Goal: Task Accomplishment & Management: Manage account settings

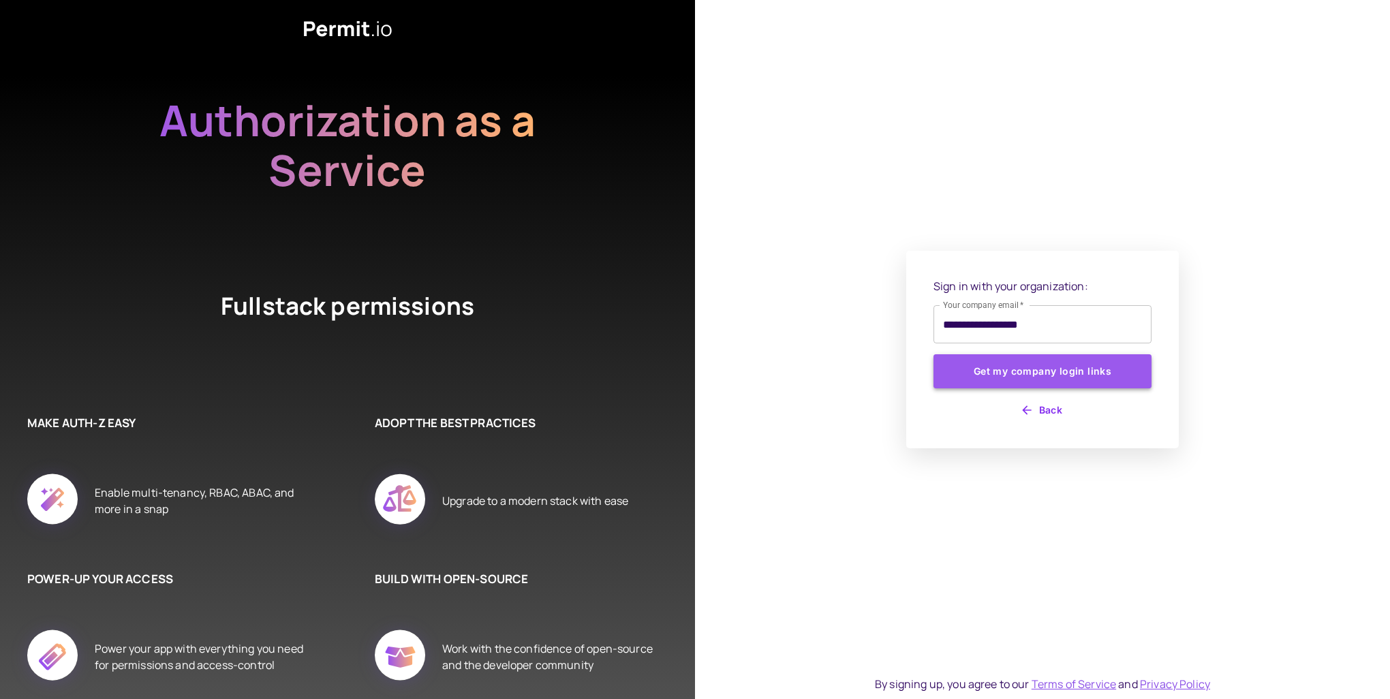
click at [1063, 367] on button "Get my company login links" at bounding box center [1042, 371] width 218 height 34
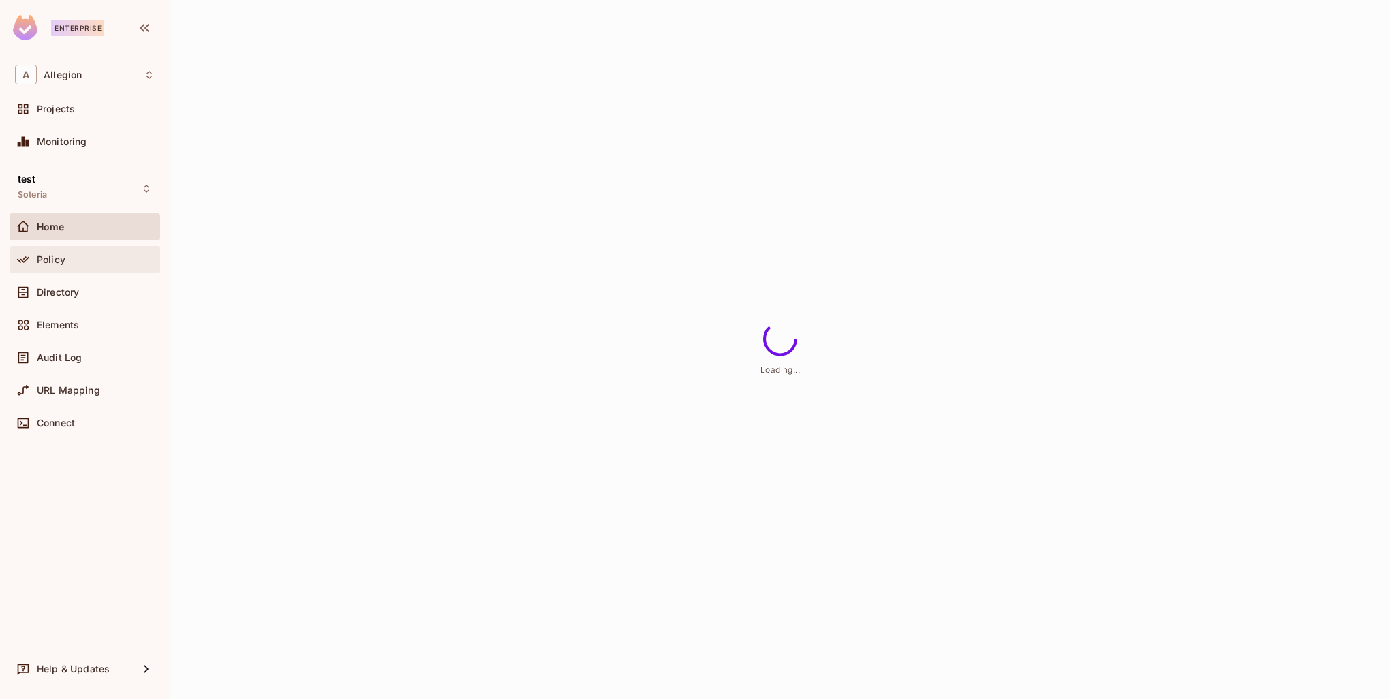
click at [67, 254] on div "Policy" at bounding box center [96, 259] width 118 height 11
click at [71, 232] on div "Home" at bounding box center [85, 227] width 140 height 16
click at [76, 99] on div "Projects" at bounding box center [85, 108] width 151 height 27
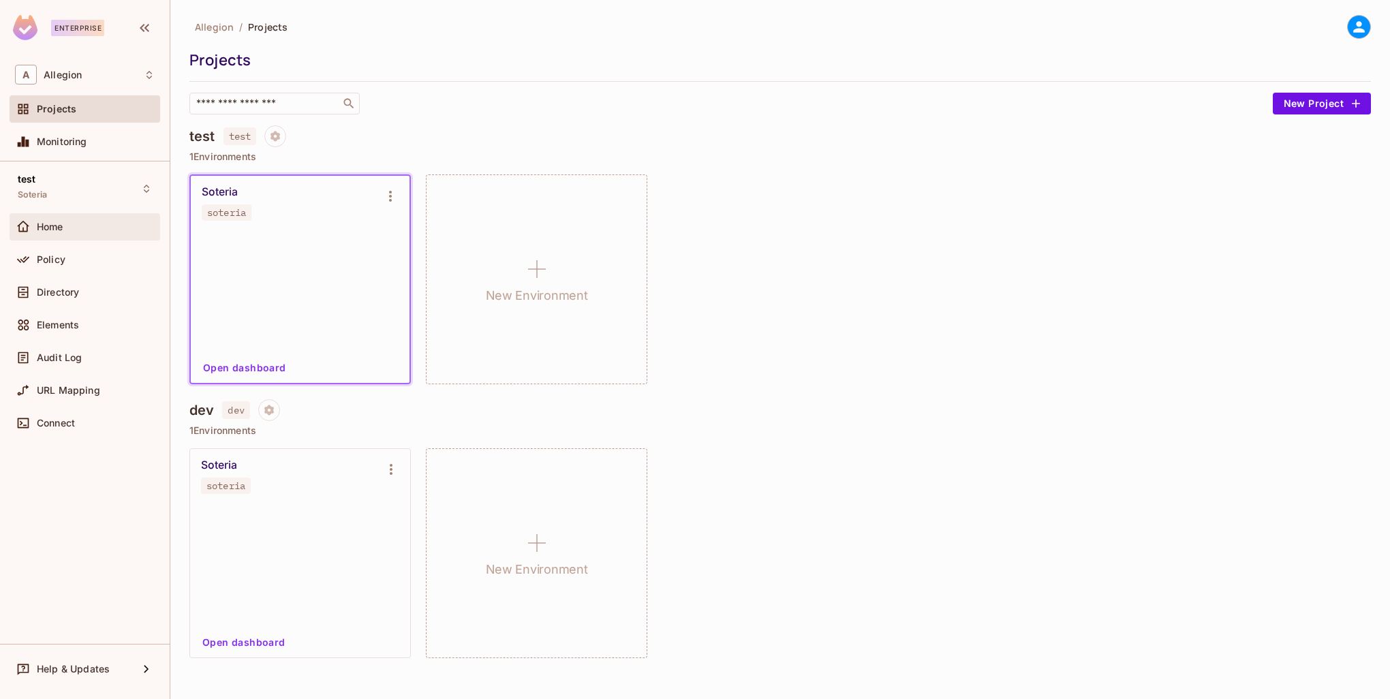
click at [78, 228] on div "Home" at bounding box center [96, 226] width 118 height 11
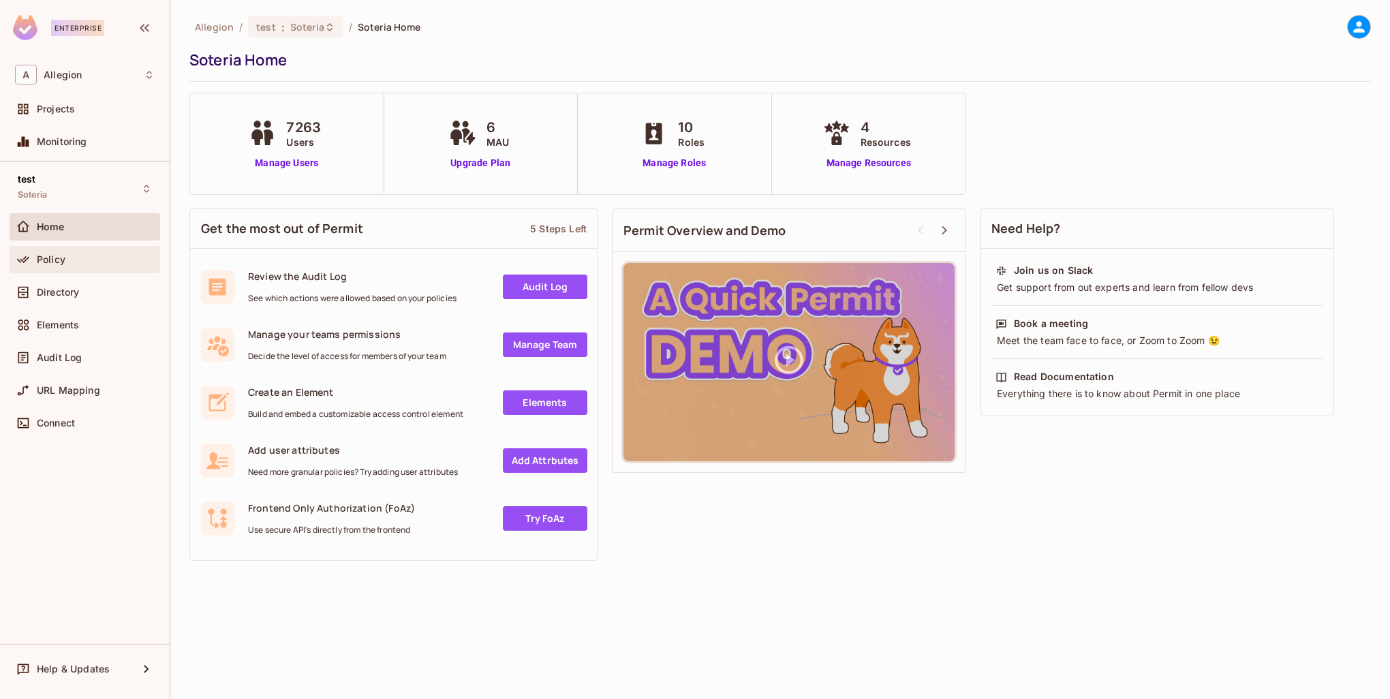
click at [73, 263] on div "Policy" at bounding box center [96, 259] width 118 height 11
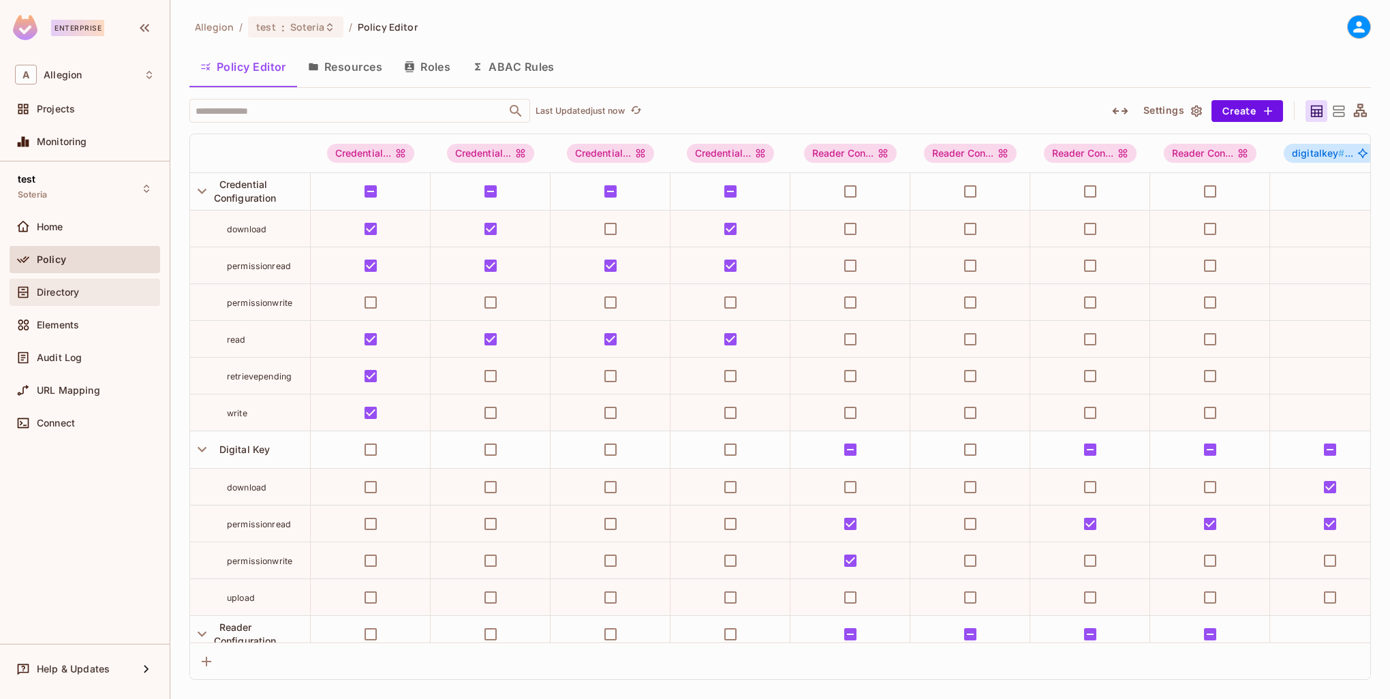
click at [69, 300] on div "Directory" at bounding box center [85, 292] width 151 height 27
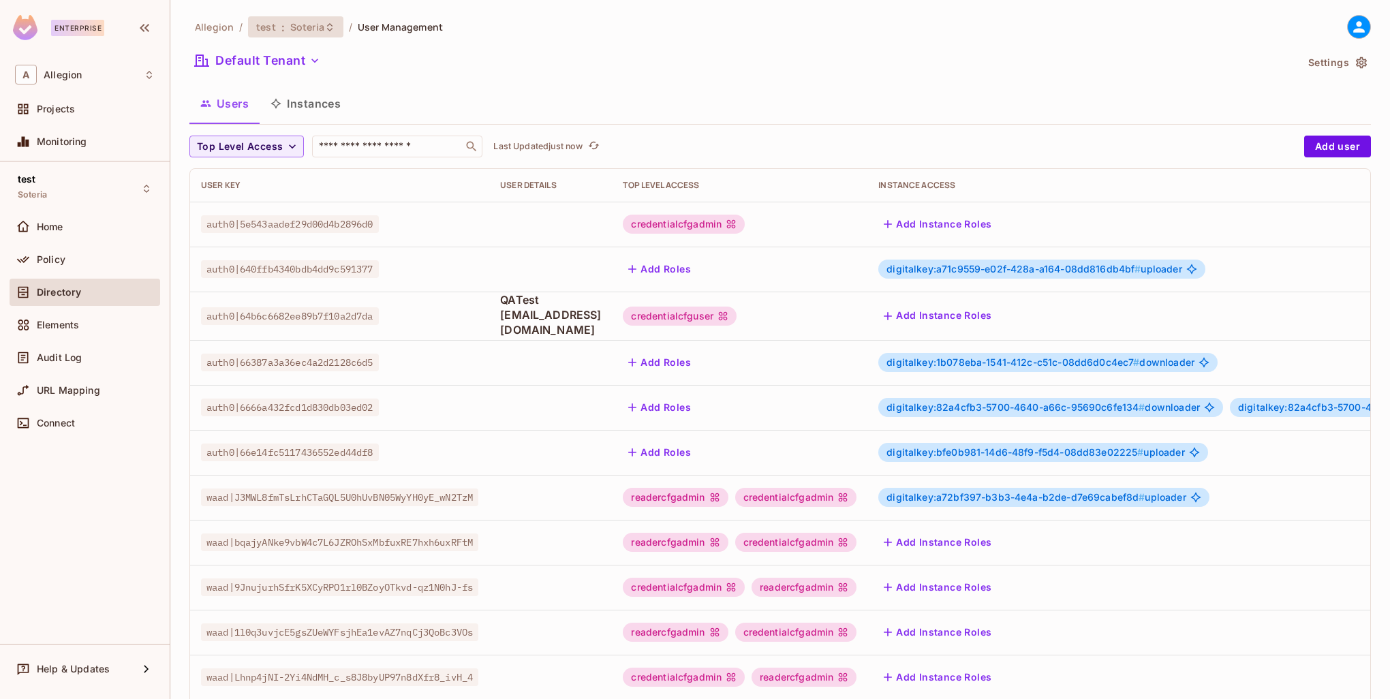
click at [315, 24] on span "Soteria" at bounding box center [307, 26] width 34 height 13
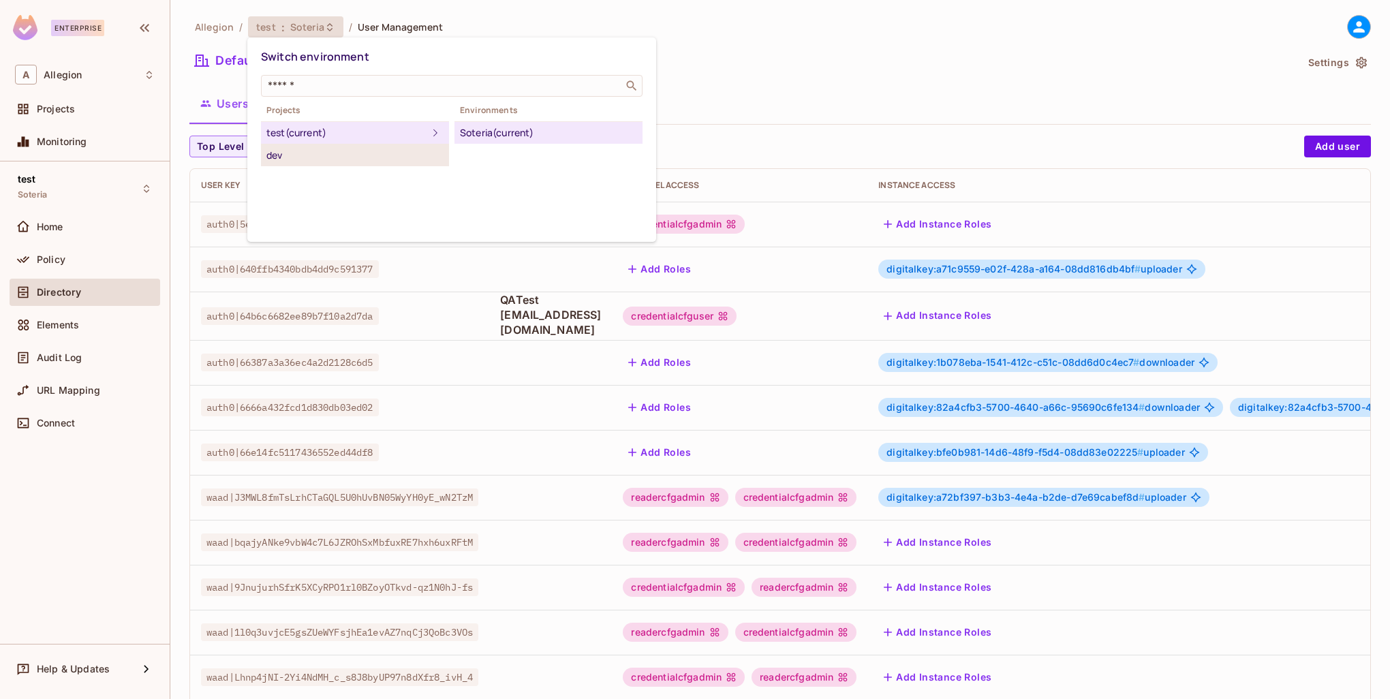
click at [302, 156] on div "dev" at bounding box center [354, 155] width 177 height 16
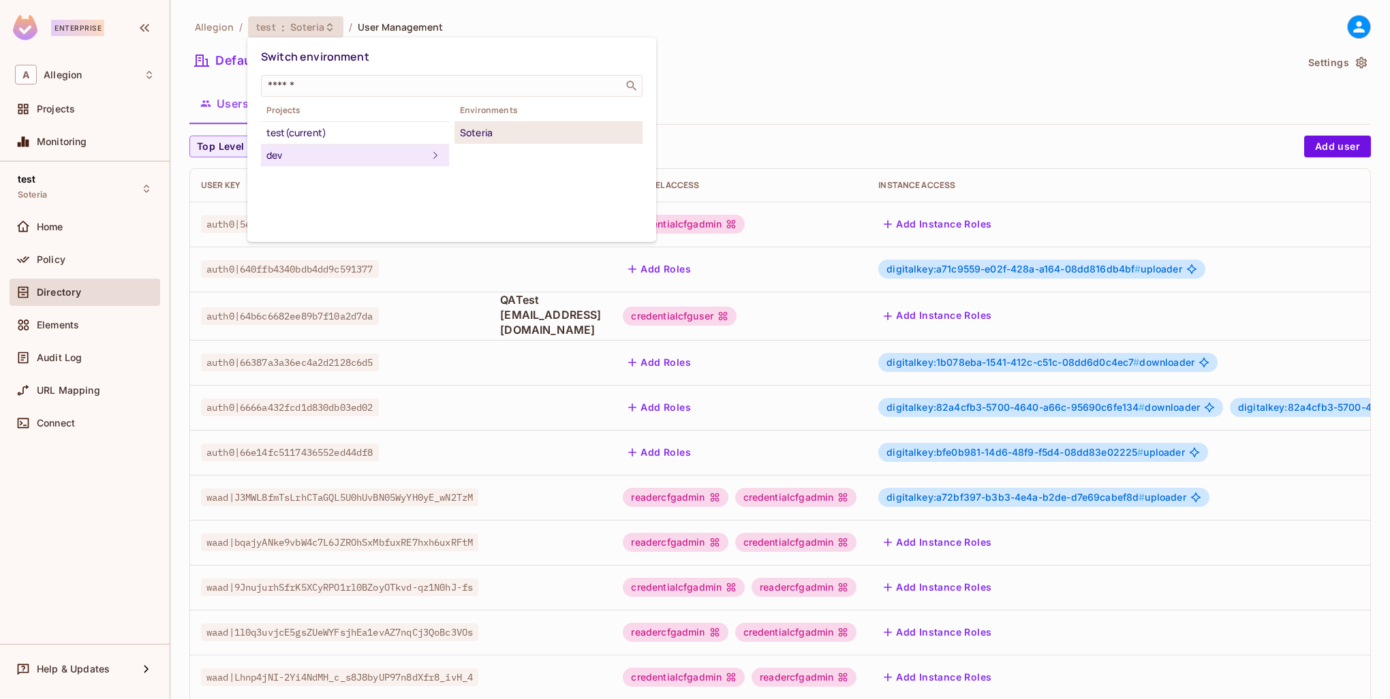
click at [477, 135] on div "Soteria" at bounding box center [548, 133] width 177 height 16
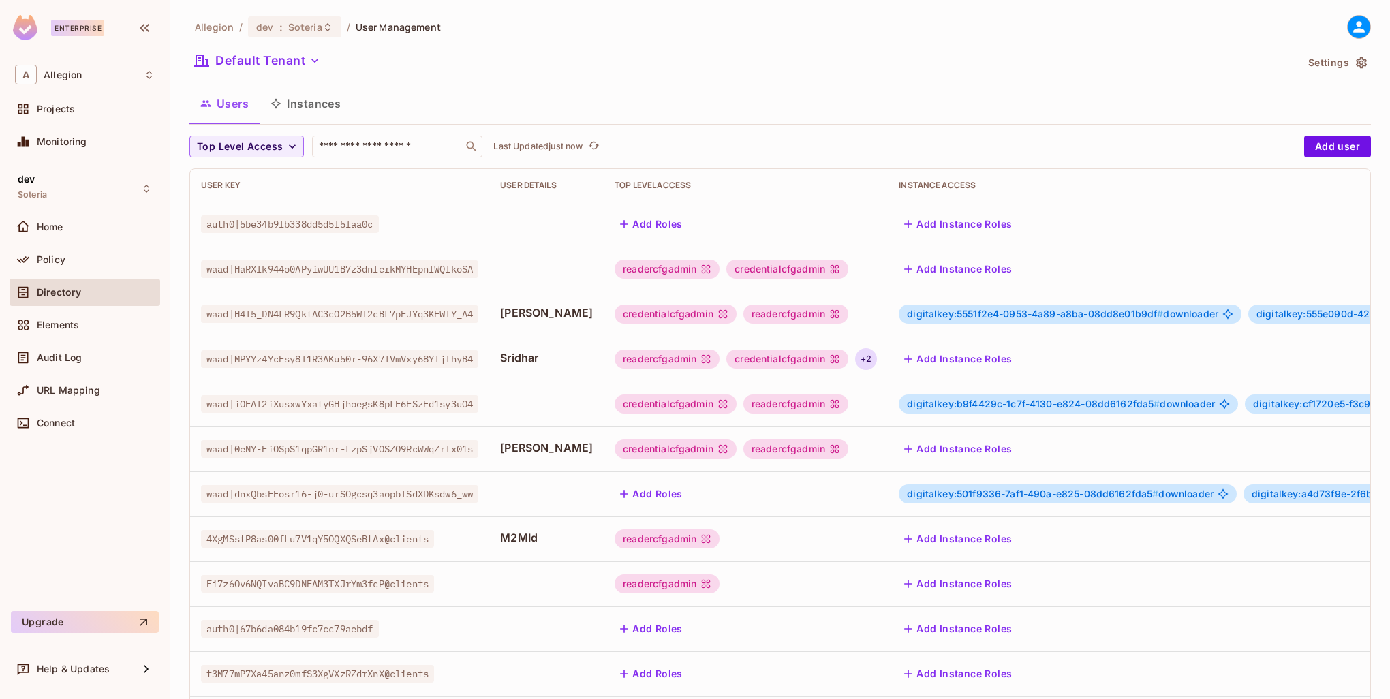
click at [855, 360] on div "+ 2" at bounding box center [866, 359] width 22 height 22
click at [813, 375] on div at bounding box center [695, 349] width 1390 height 699
click at [293, 29] on span "Soteria" at bounding box center [305, 26] width 34 height 13
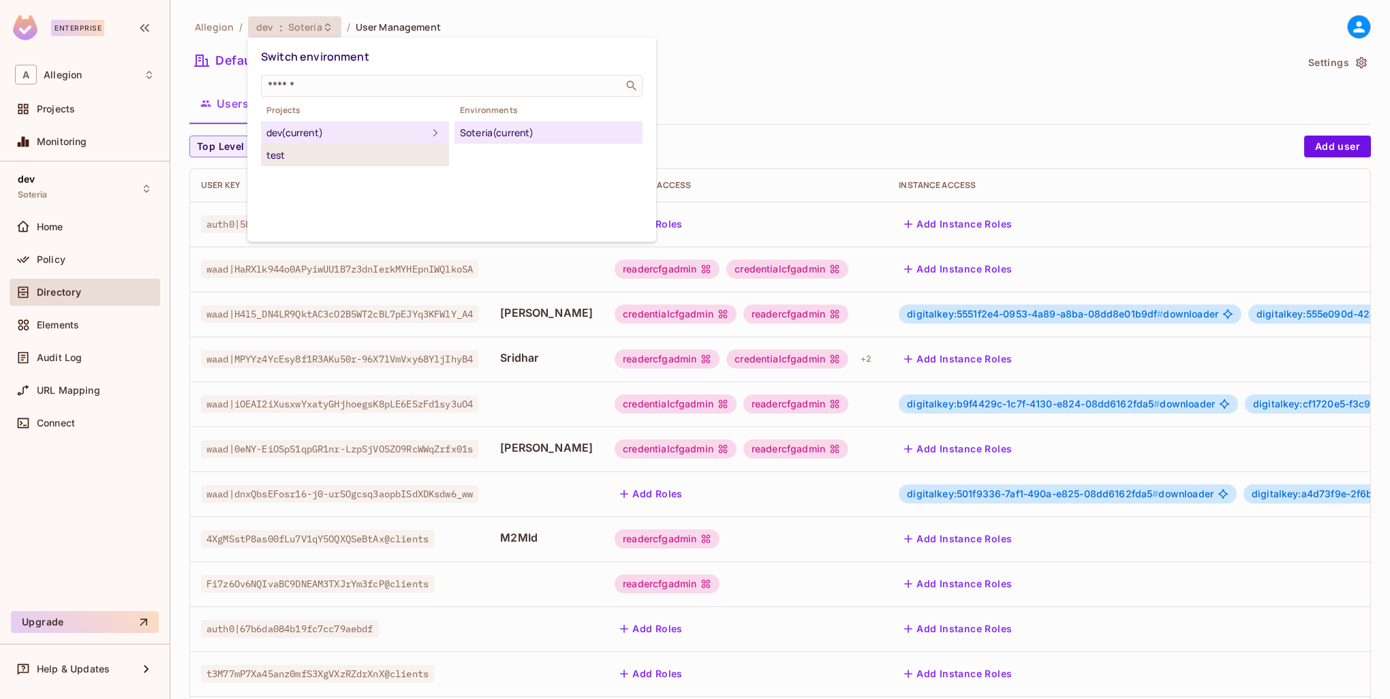
click at [302, 154] on div "test" at bounding box center [354, 155] width 177 height 16
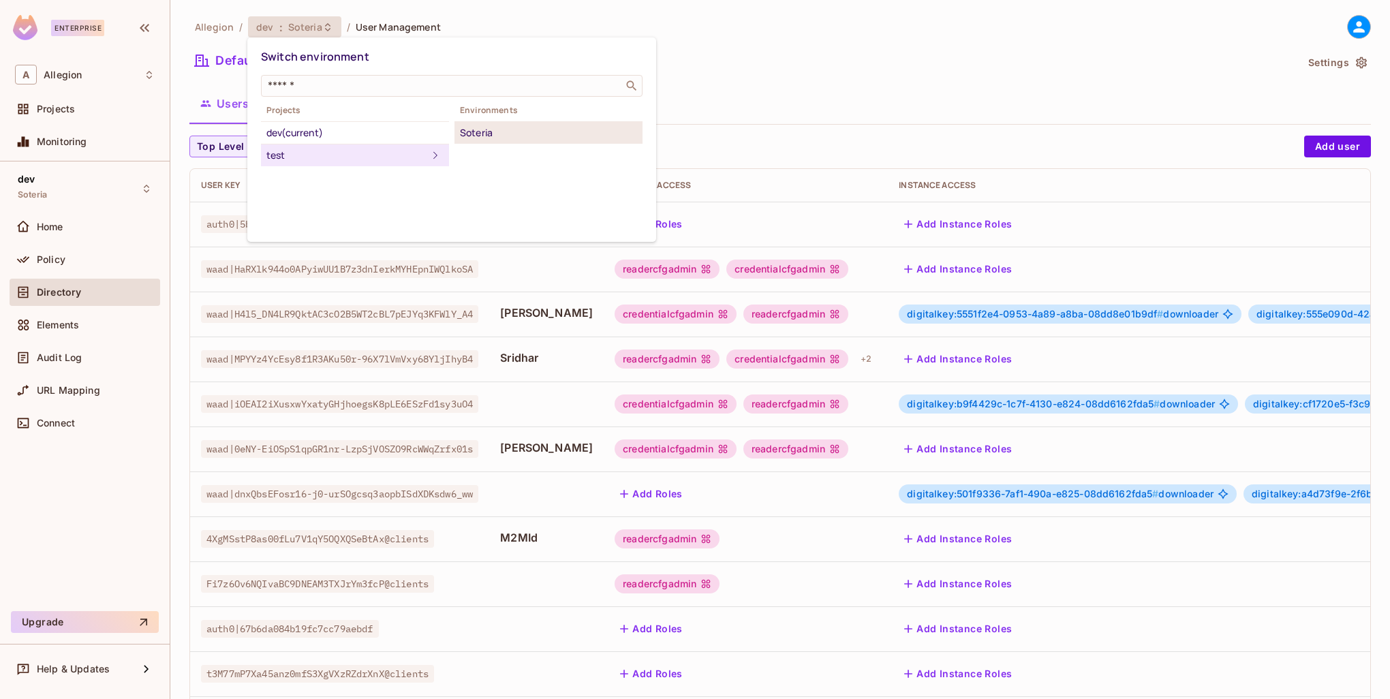
click at [473, 136] on div "Soteria" at bounding box center [548, 133] width 177 height 16
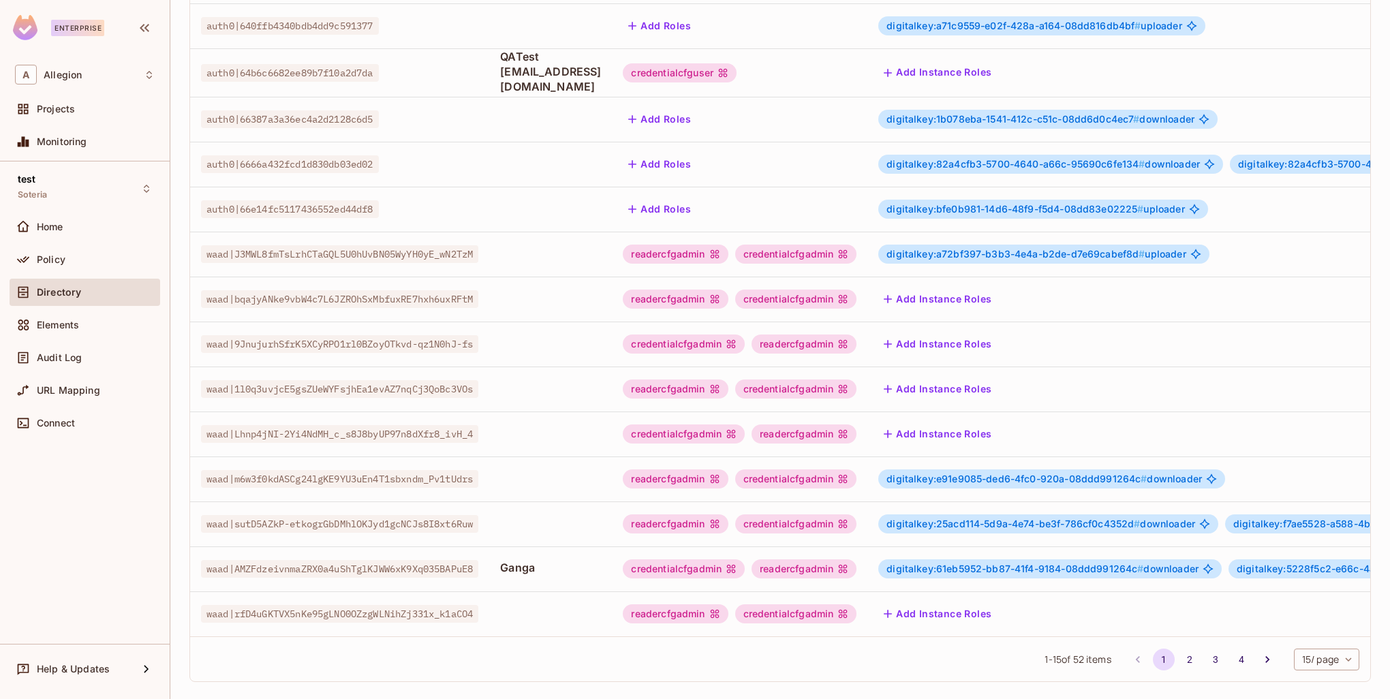
scroll to position [262, 0]
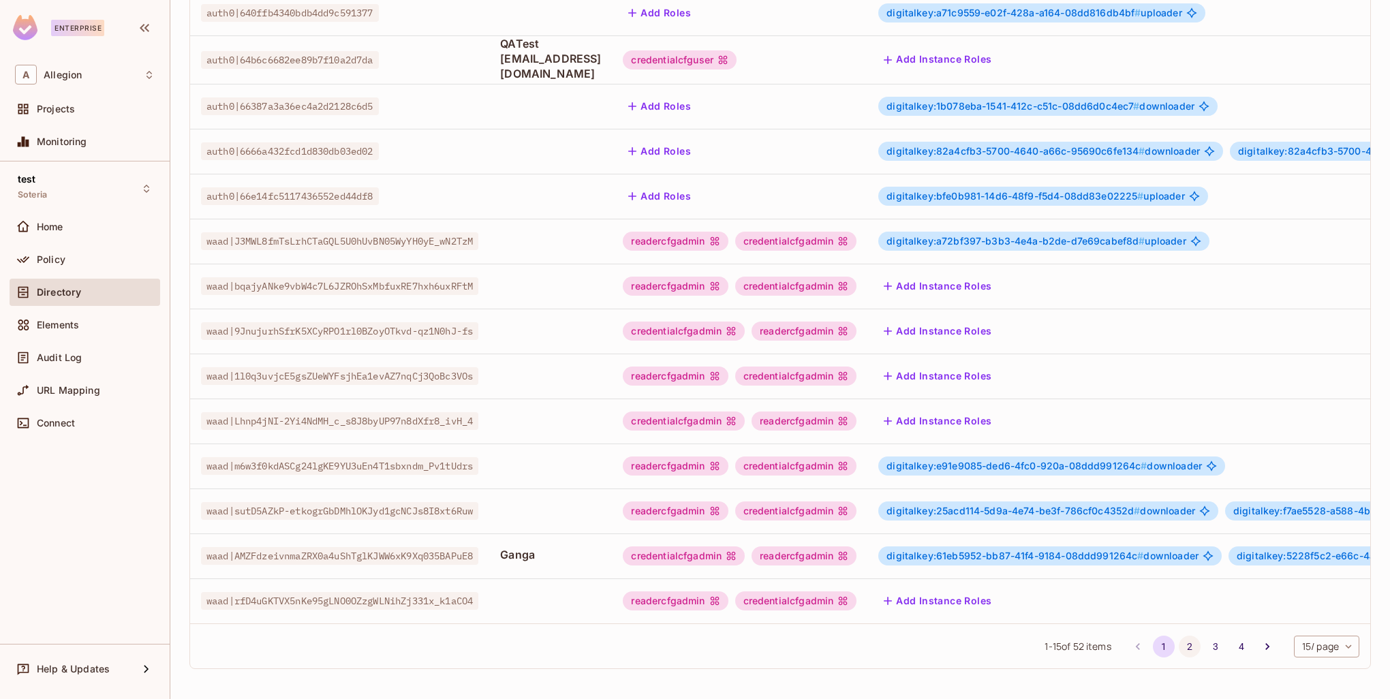
click at [1178, 644] on button "2" at bounding box center [1189, 647] width 22 height 22
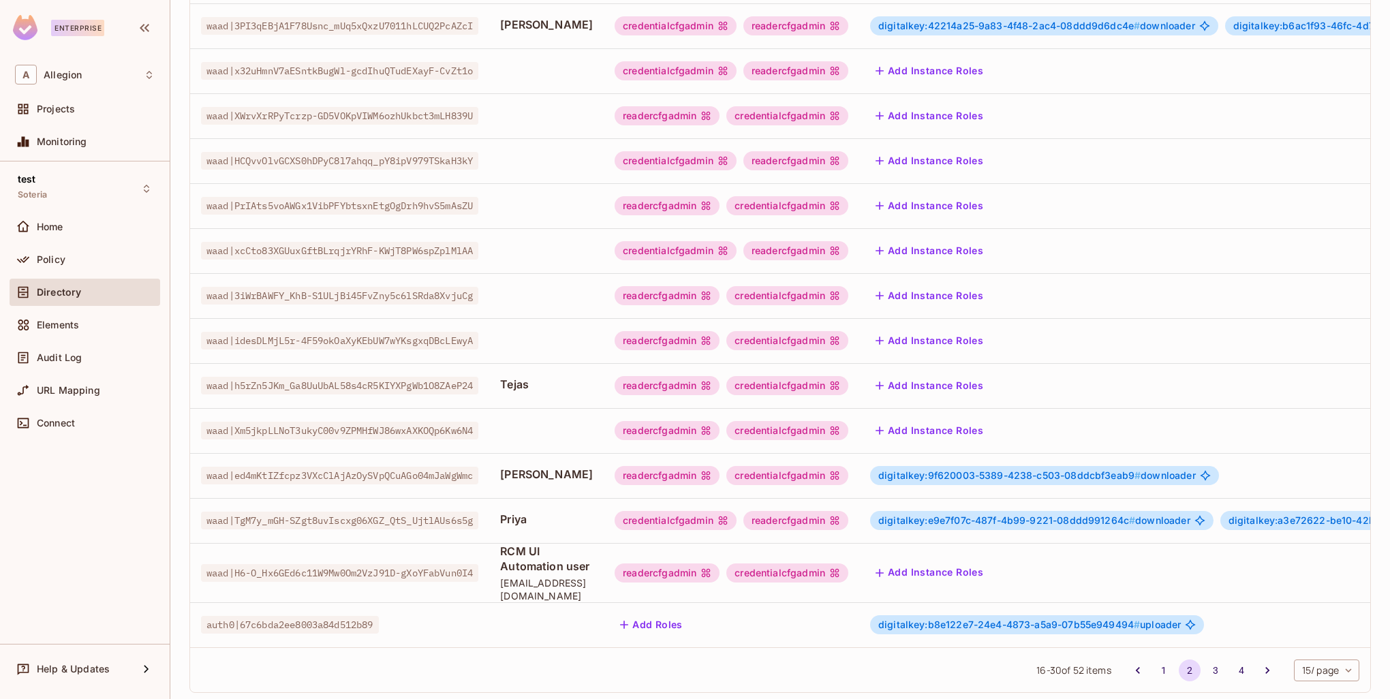
scroll to position [277, 0]
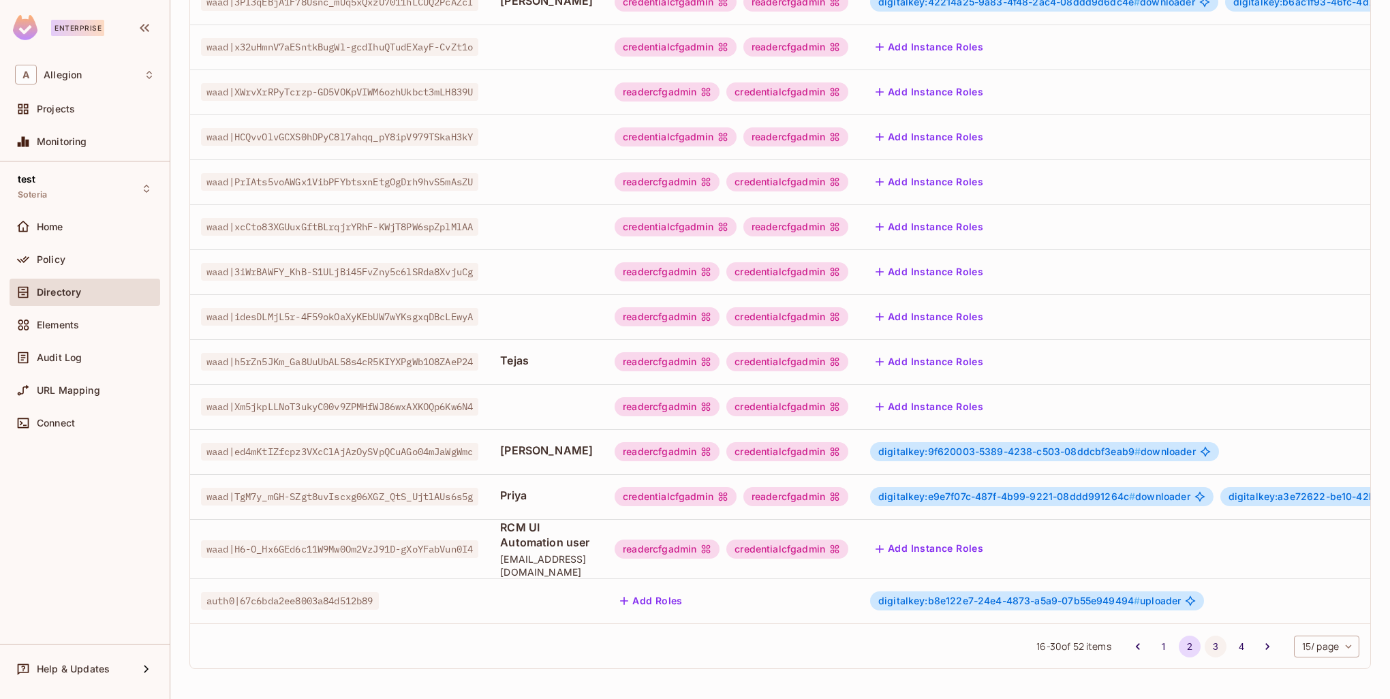
click at [1204, 647] on button "3" at bounding box center [1215, 647] width 22 height 22
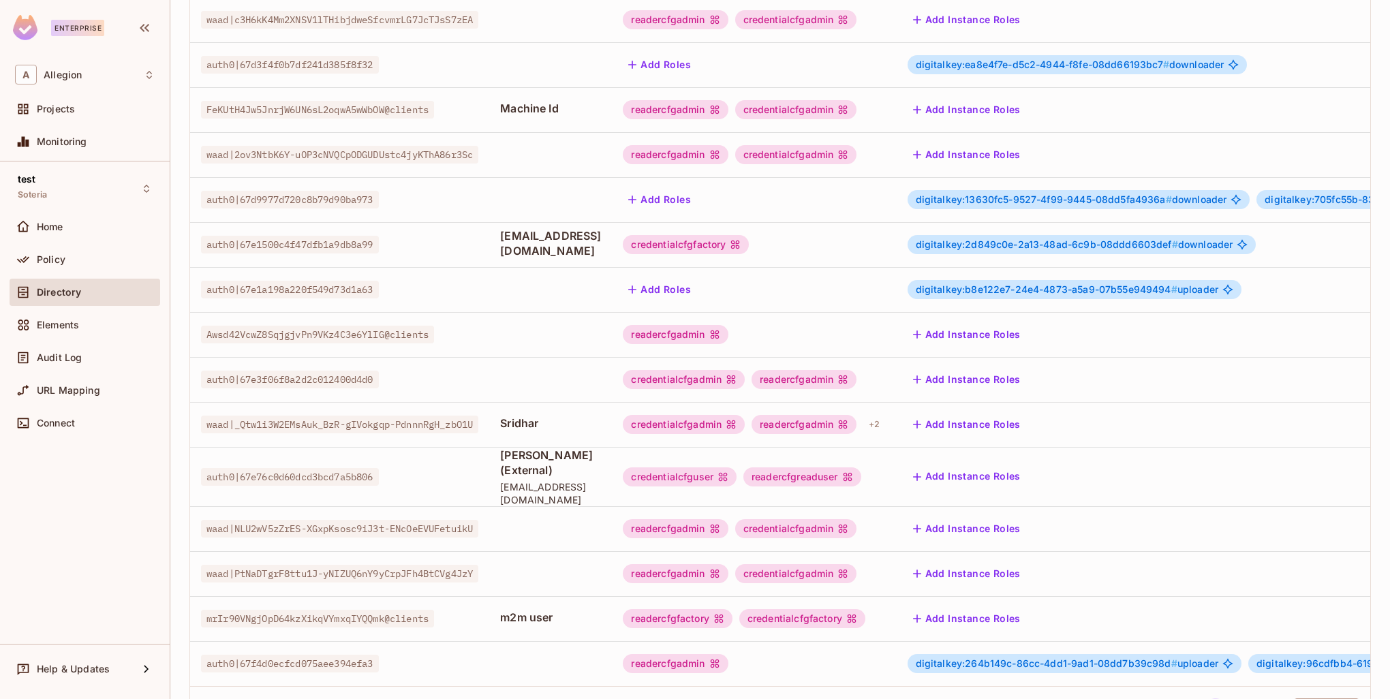
scroll to position [262, 0]
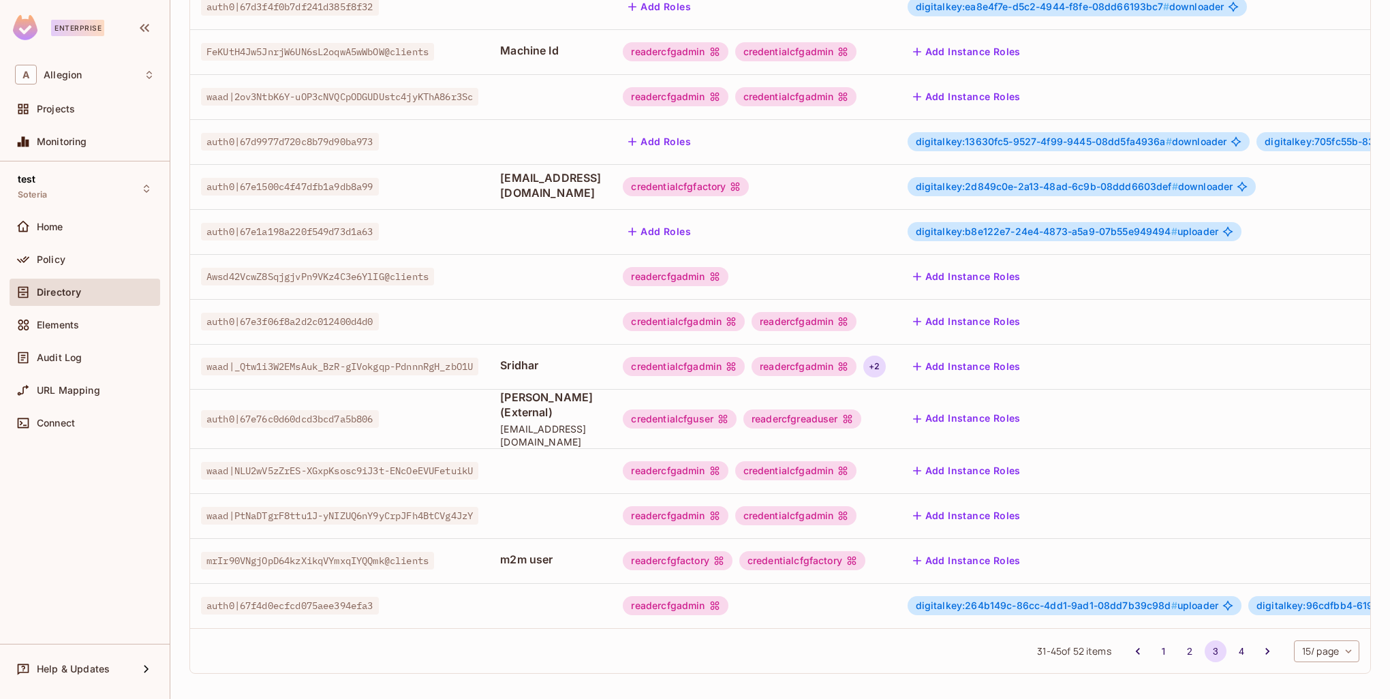
click at [885, 364] on div "+ 2" at bounding box center [874, 367] width 22 height 22
click at [893, 380] on div at bounding box center [695, 349] width 1390 height 699
click at [969, 356] on td "Add Instance Roles" at bounding box center [1267, 366] width 742 height 45
click at [1108, 357] on div "Add Instance Roles" at bounding box center [1267, 367] width 720 height 22
click at [854, 365] on div "readercfgadmin" at bounding box center [803, 366] width 105 height 19
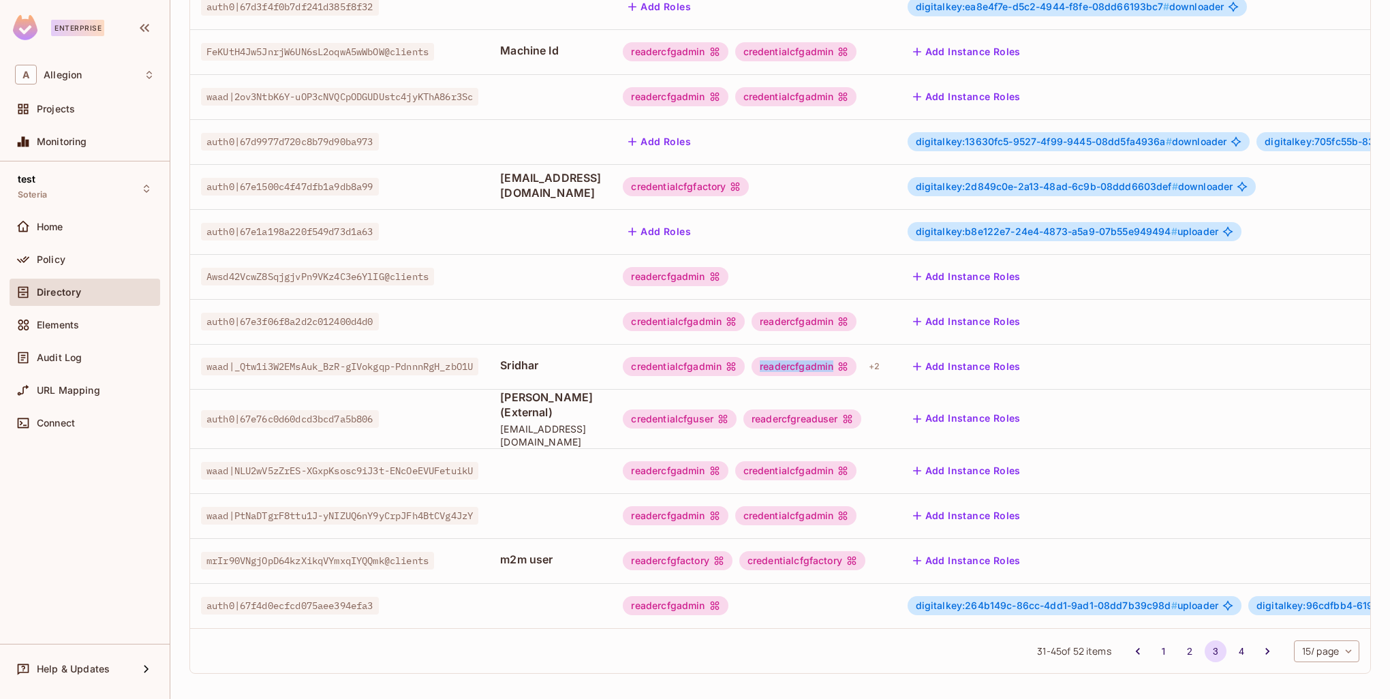
click at [854, 365] on div "readercfgadmin" at bounding box center [803, 366] width 105 height 19
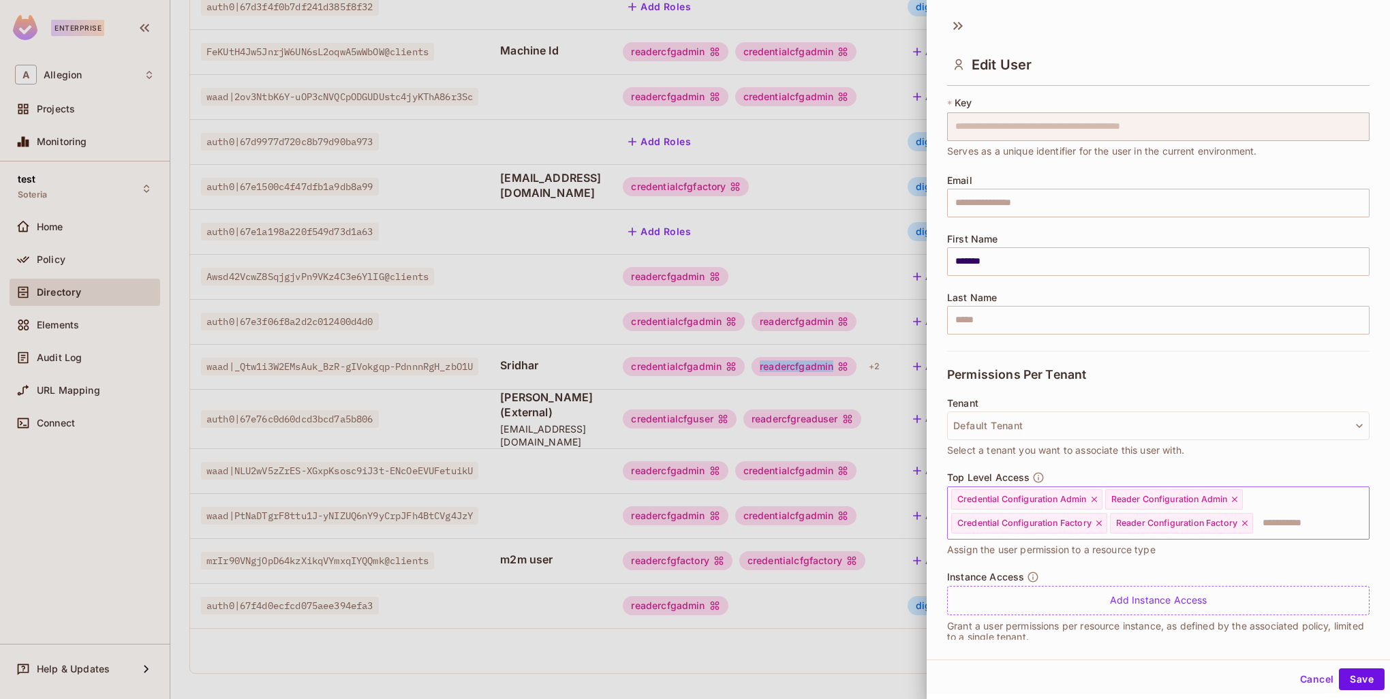
scroll to position [46, 0]
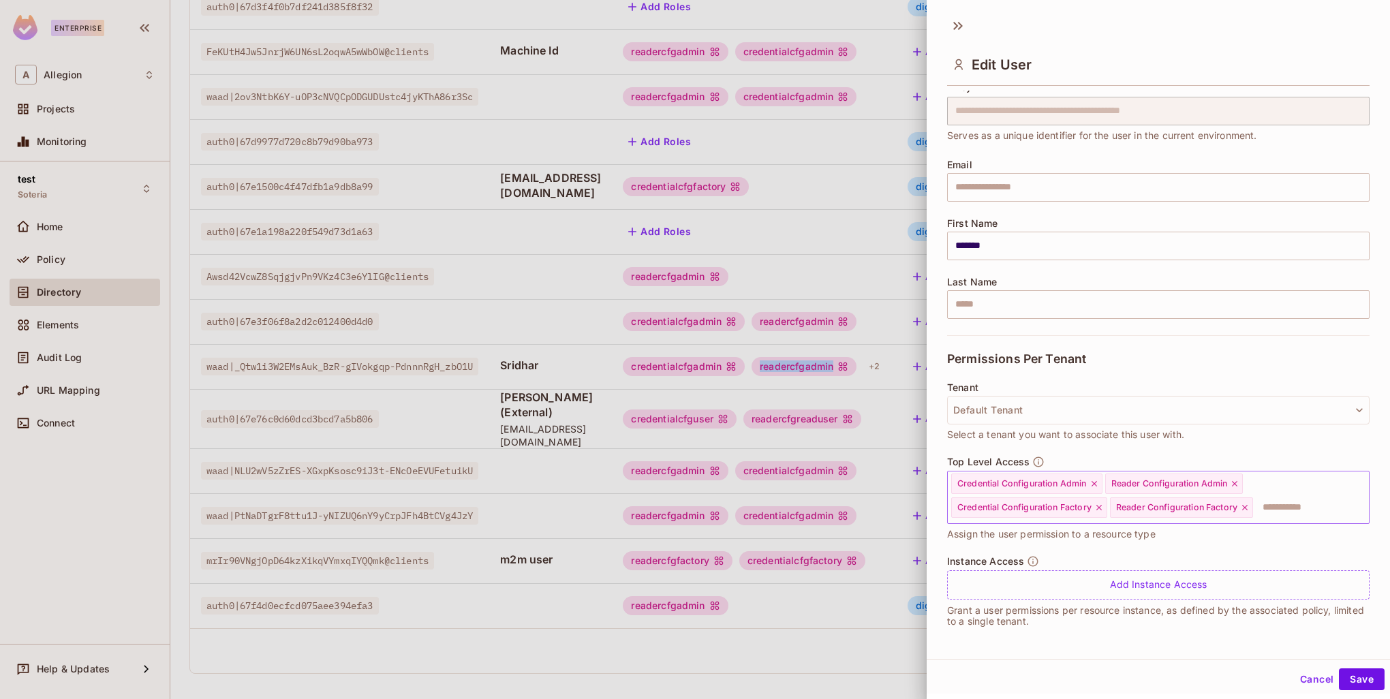
click at [1289, 507] on input "text" at bounding box center [1298, 507] width 89 height 27
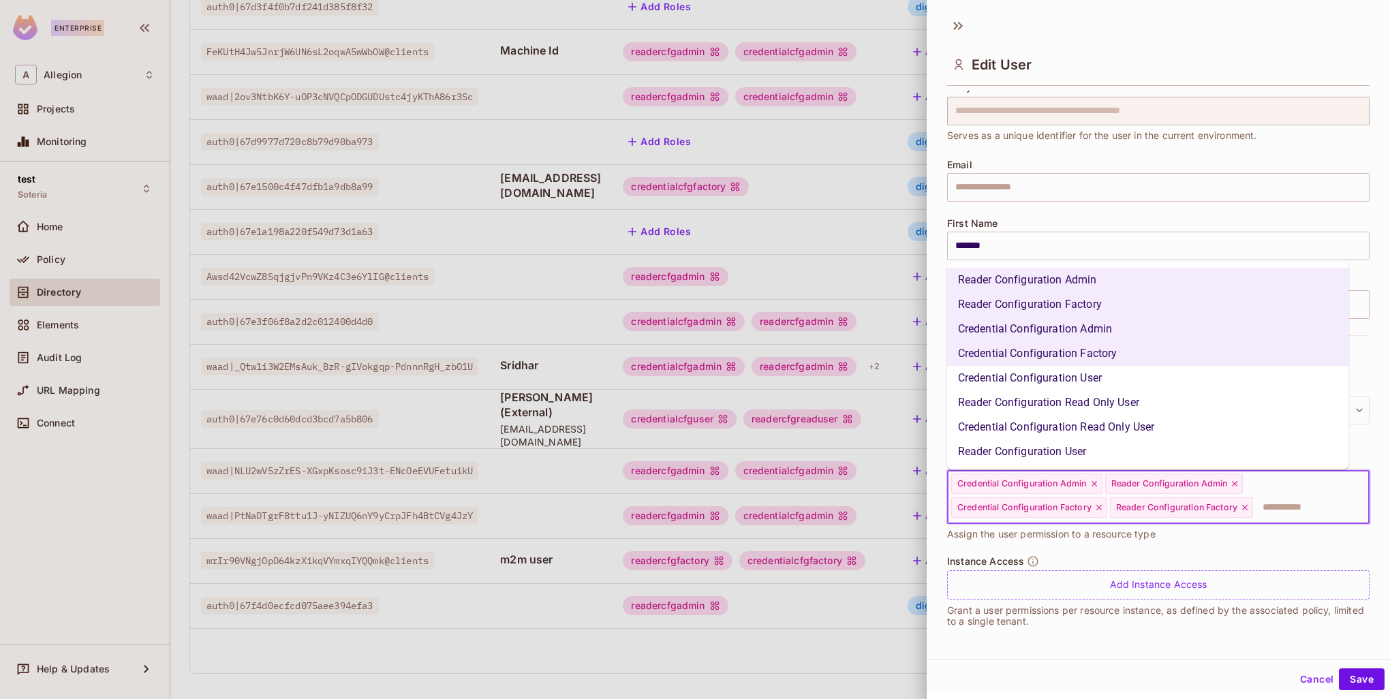
click at [1237, 542] on div "Top Level Access Credential Configuration Admin Reader Configuration Admin Cred…" at bounding box center [1158, 505] width 422 height 99
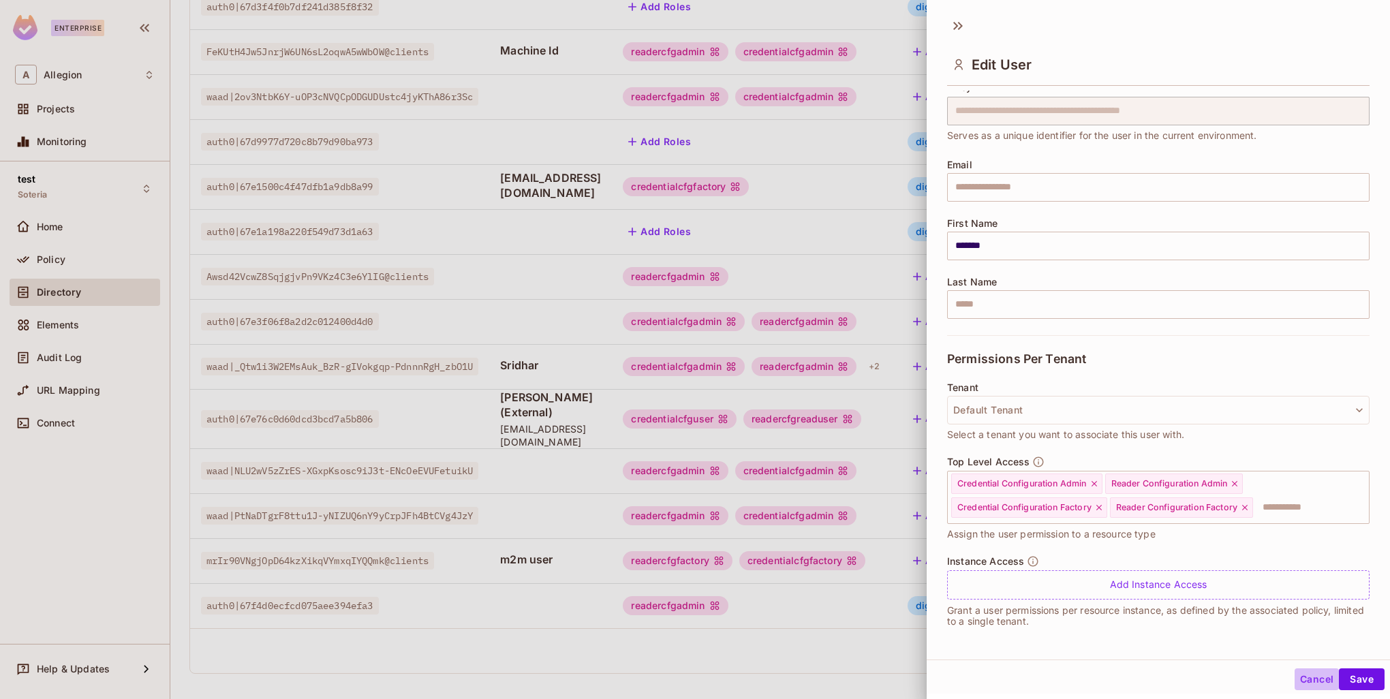
click at [1300, 683] on button "Cancel" at bounding box center [1316, 679] width 44 height 22
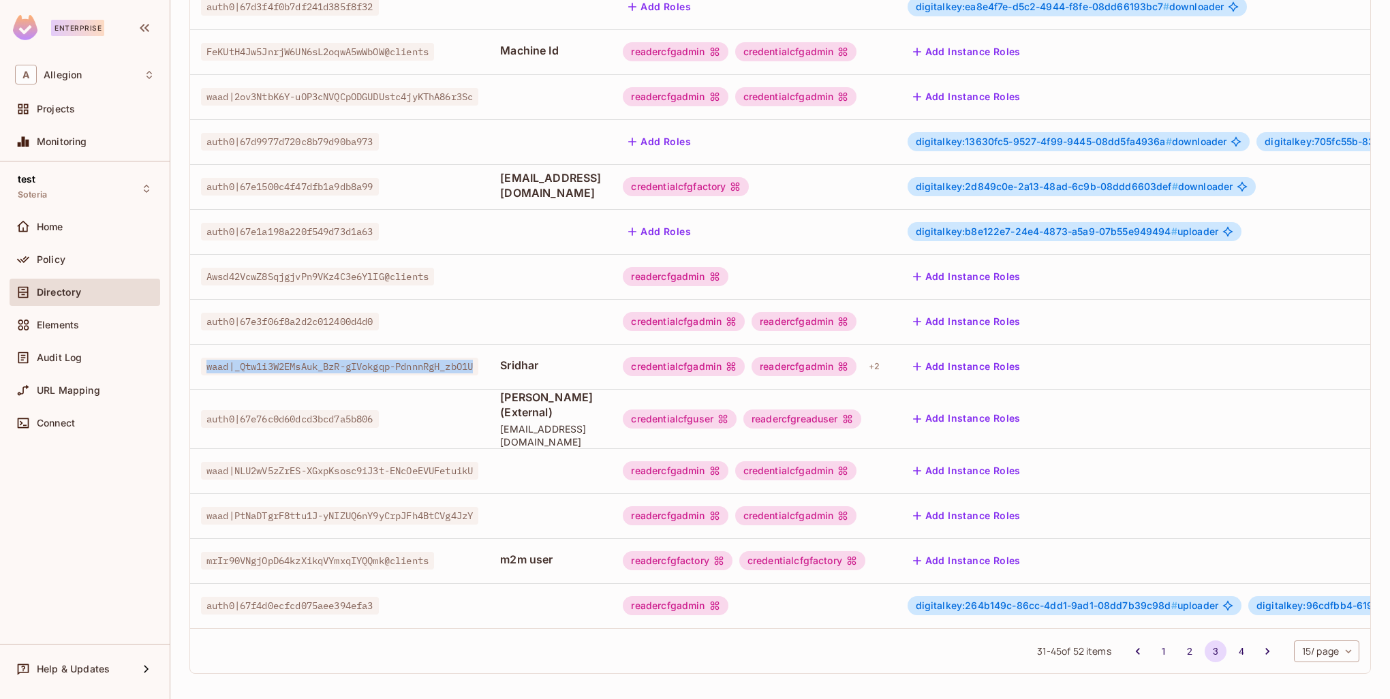
drag, startPoint x: 484, startPoint y: 364, endPoint x: 250, endPoint y: 400, distance: 237.1
click at [203, 362] on span "waad|_Qtw1i3W2EMsAuk_BzR-gIVokgqp-PdnnnRgH_zbO1U" at bounding box center [339, 367] width 277 height 18
click at [262, 410] on span "auth0|67e76c0d60dcd3bcd7a5b806" at bounding box center [290, 419] width 178 height 18
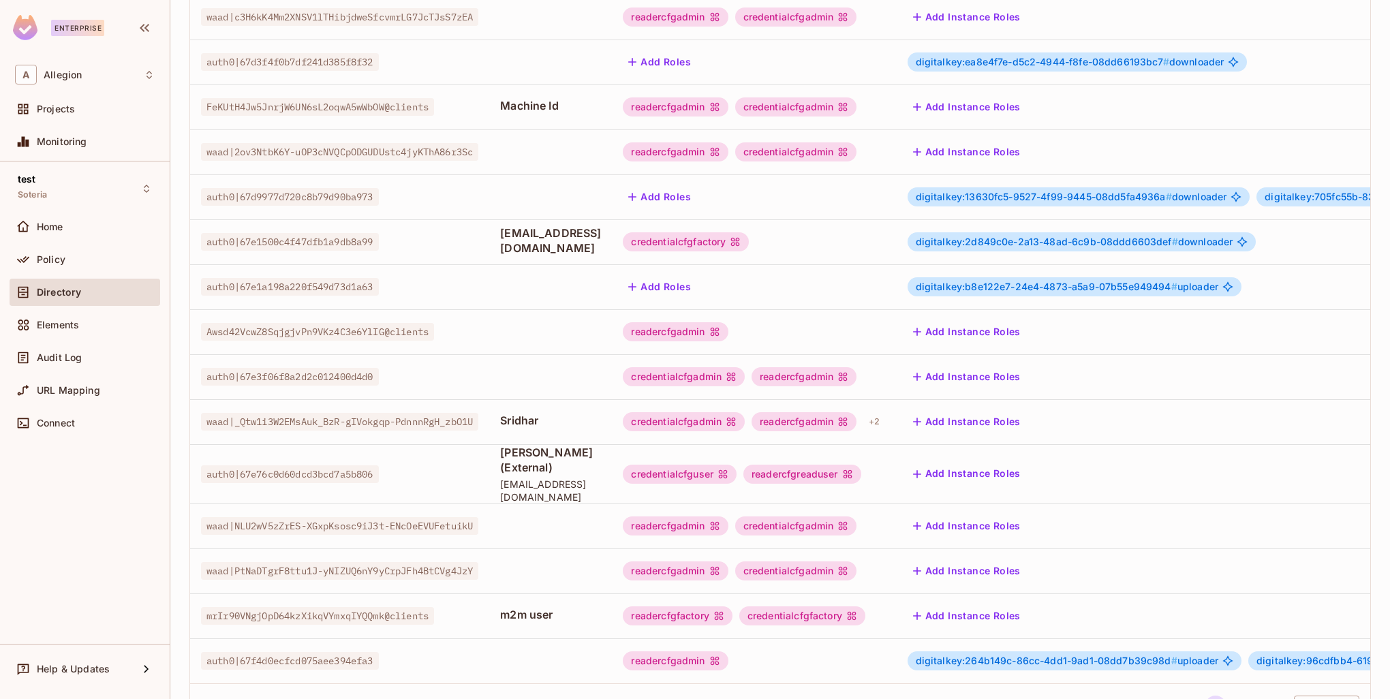
scroll to position [262, 0]
